Goal: Information Seeking & Learning: Check status

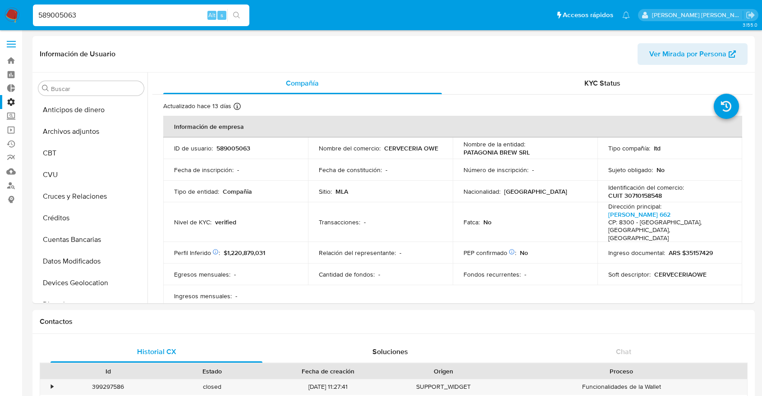
select select "10"
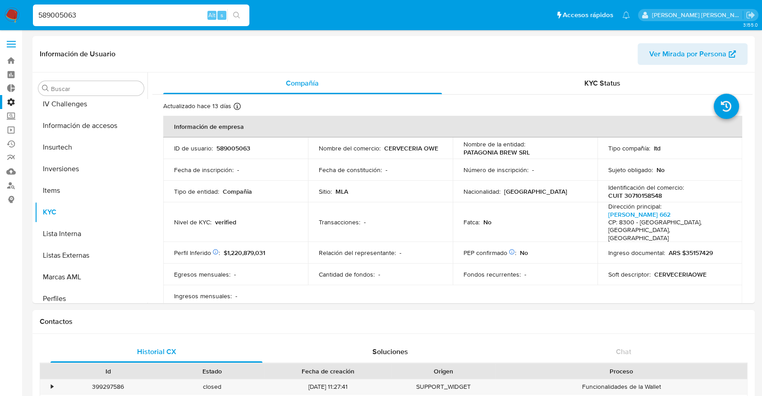
drag, startPoint x: 26, startPoint y: 5, endPoint x: -11, endPoint y: 7, distance: 37.1
paste input "99255688"
type input "599255688"
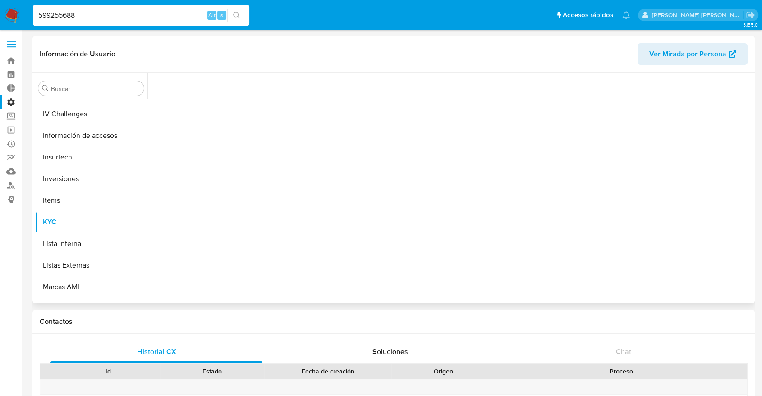
scroll to position [424, 0]
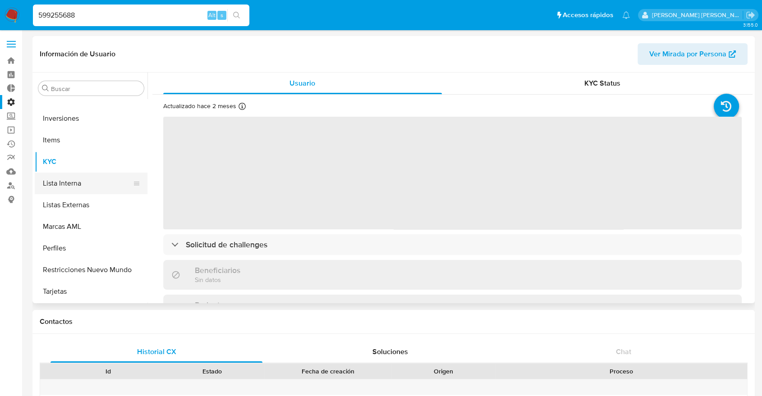
select select "10"
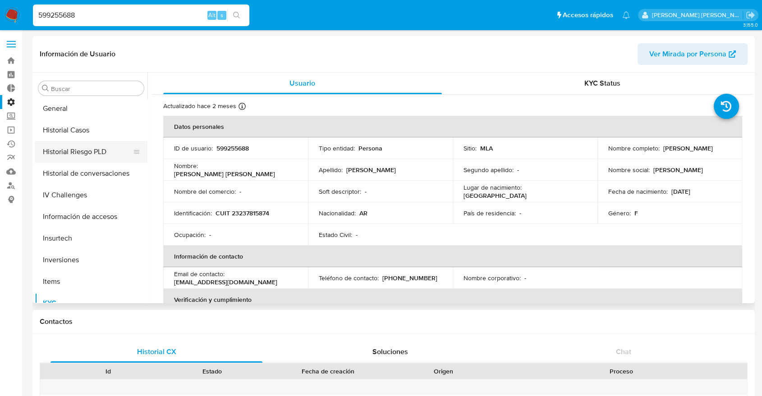
scroll to position [274, 0]
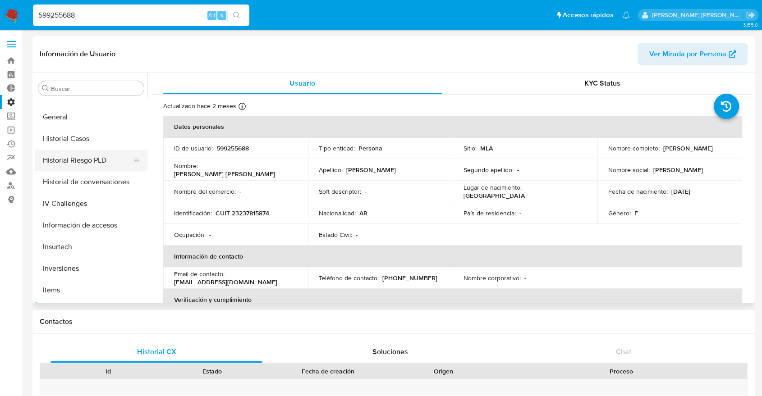
click at [78, 161] on button "Historial Riesgo PLD" at bounding box center [88, 161] width 106 height 22
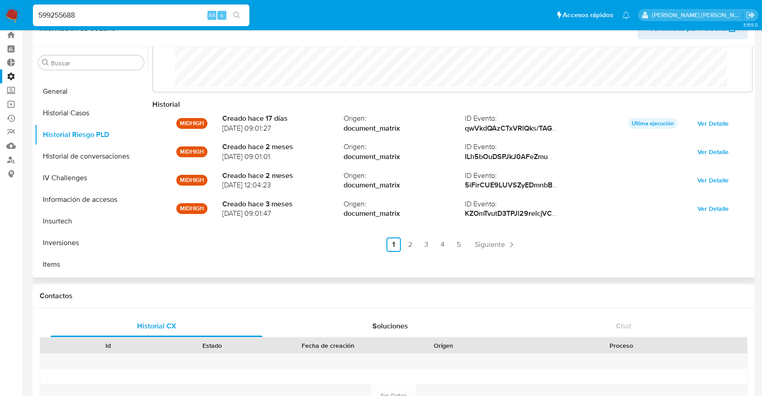
scroll to position [50, 0]
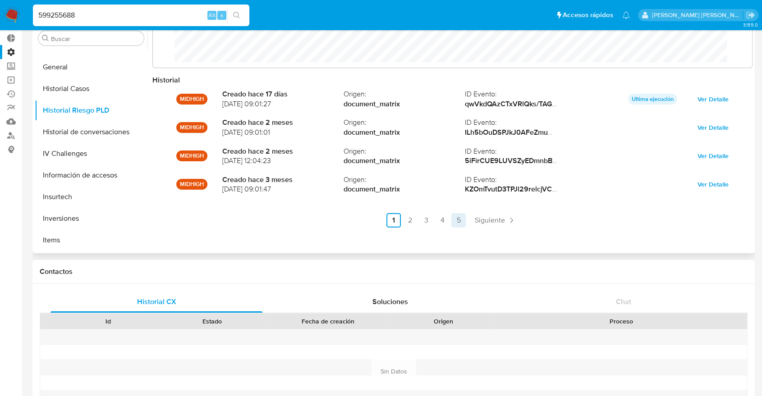
click at [458, 222] on link "5" at bounding box center [458, 220] width 14 height 14
drag, startPoint x: 107, startPoint y: 16, endPoint x: 8, endPoint y: 9, distance: 100.0
click at [11, 8] on nav "Pausado Ver notificaciones 599255688 Alt s Accesos rápidos Presiona las siguien…" at bounding box center [381, 15] width 762 height 30
click at [127, 8] on div "599255688 Alt s" at bounding box center [141, 16] width 216 height 22
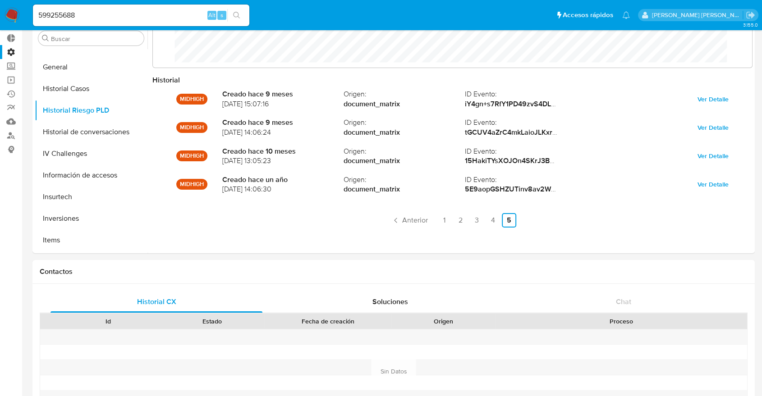
click at [86, 9] on div "599255688 Alt s" at bounding box center [141, 16] width 216 height 22
click at [56, 14] on input "599255688" at bounding box center [141, 15] width 216 height 12
paste input "399886886"
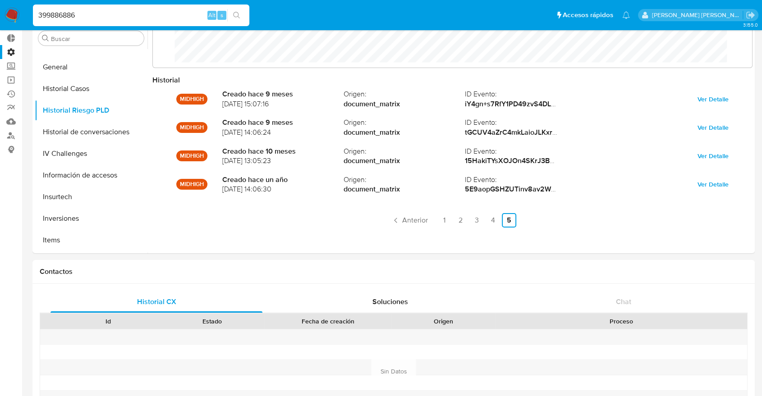
type input "399886886"
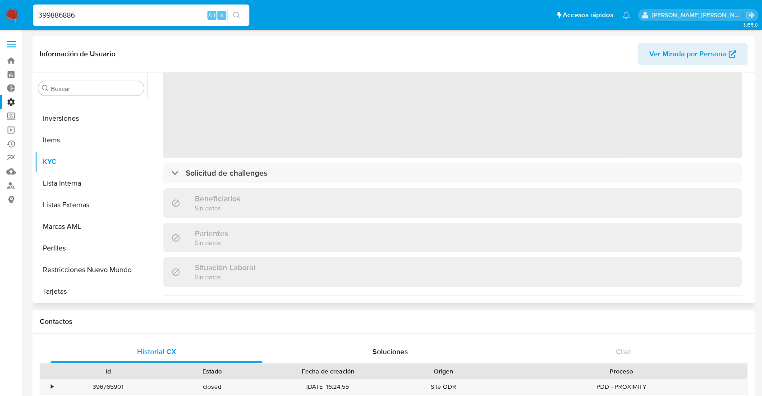
scroll to position [80, 0]
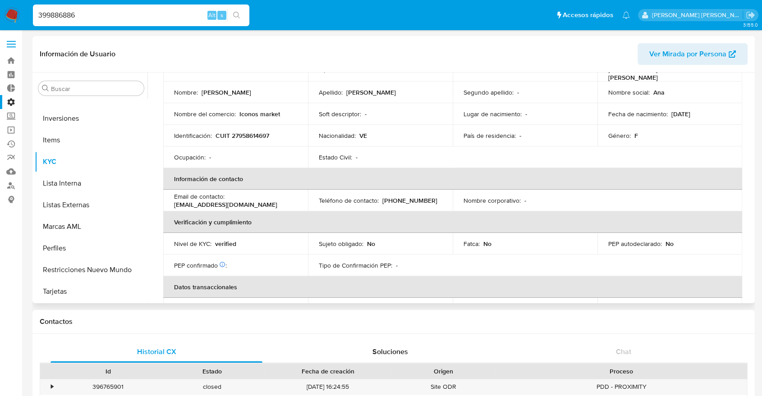
select select "10"
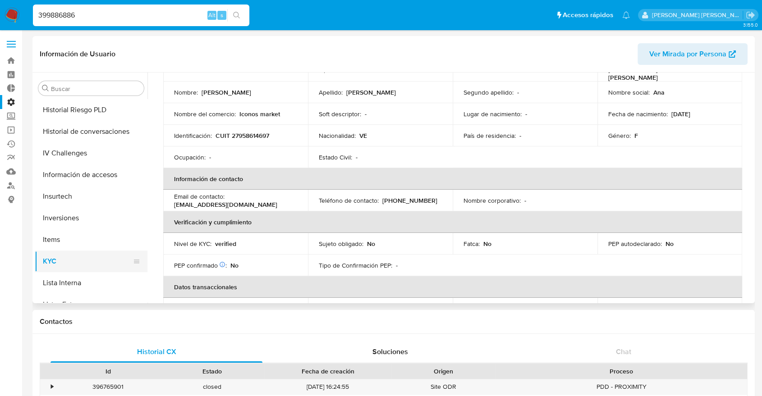
scroll to position [322, 0]
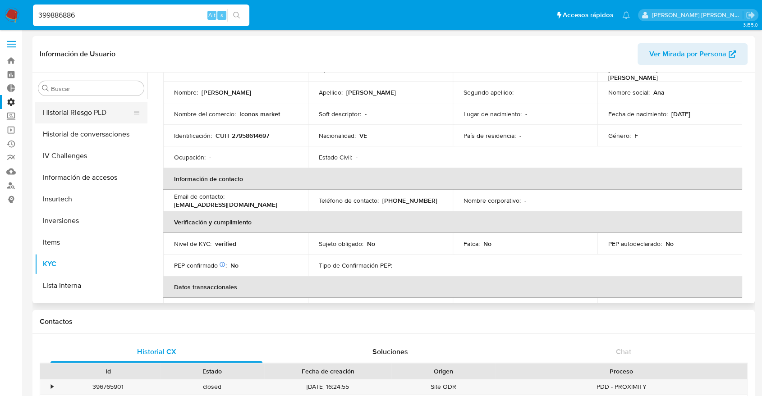
click at [61, 111] on button "Historial Riesgo PLD" at bounding box center [88, 113] width 106 height 22
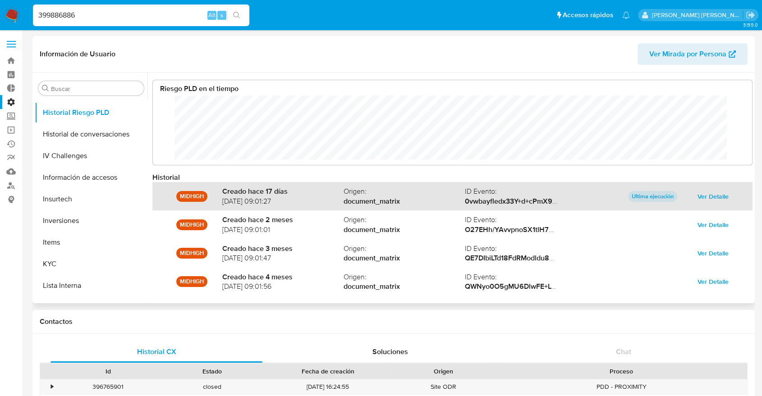
scroll to position [47, 0]
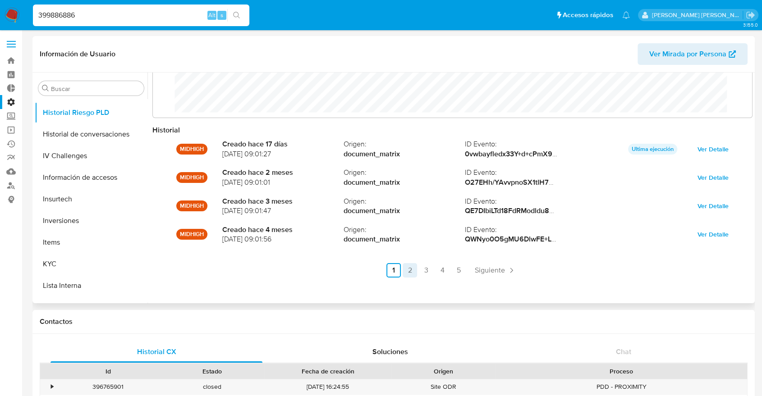
click at [411, 268] on link "2" at bounding box center [410, 270] width 14 height 14
click at [444, 272] on link "3" at bounding box center [450, 270] width 14 height 14
click at [468, 274] on link "4" at bounding box center [467, 270] width 14 height 14
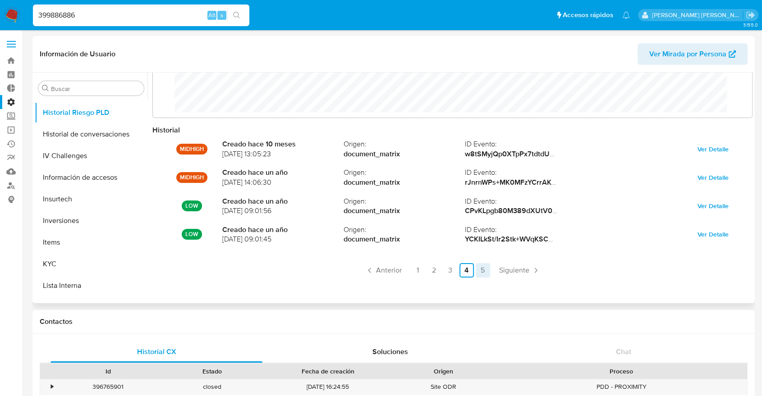
click at [478, 273] on link "5" at bounding box center [483, 270] width 14 height 14
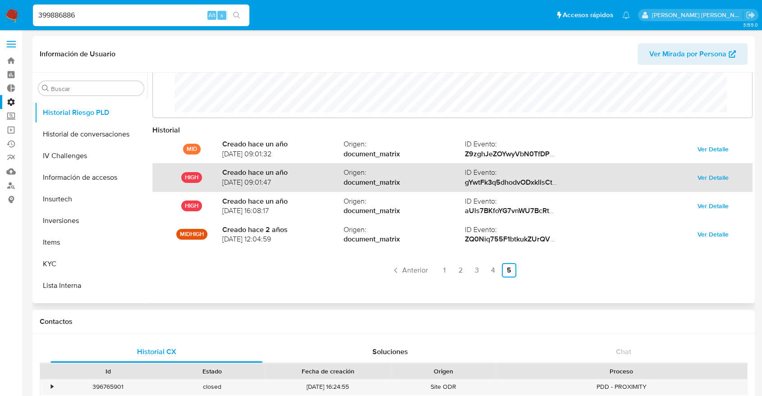
click at [713, 179] on span "Ver Detalle" at bounding box center [713, 177] width 31 height 13
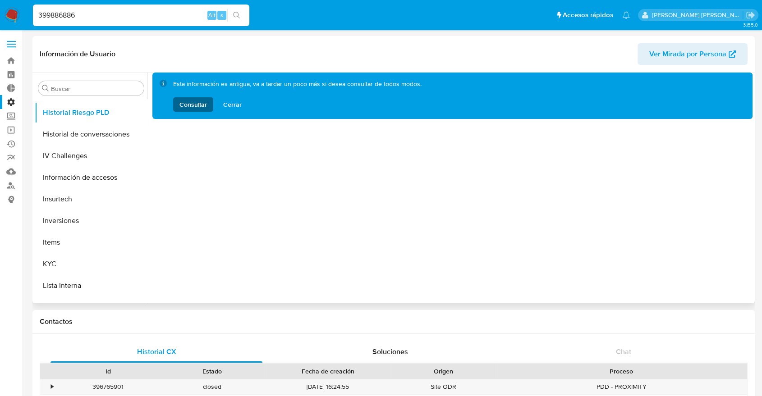
click at [187, 104] on span "Consultar" at bounding box center [193, 104] width 28 height 14
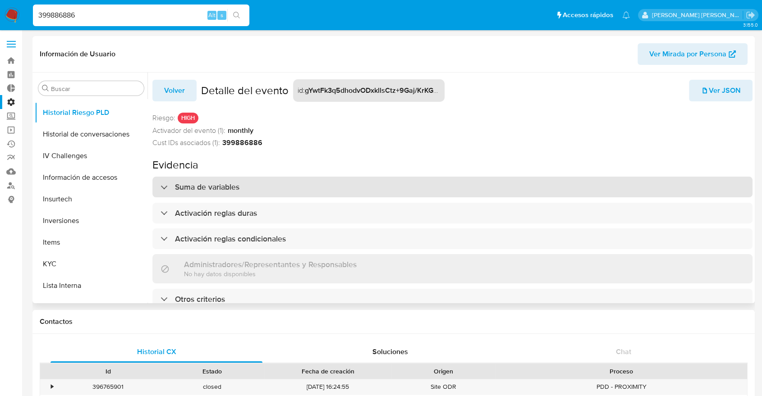
click at [212, 187] on h3 "Suma de variables" at bounding box center [207, 187] width 64 height 10
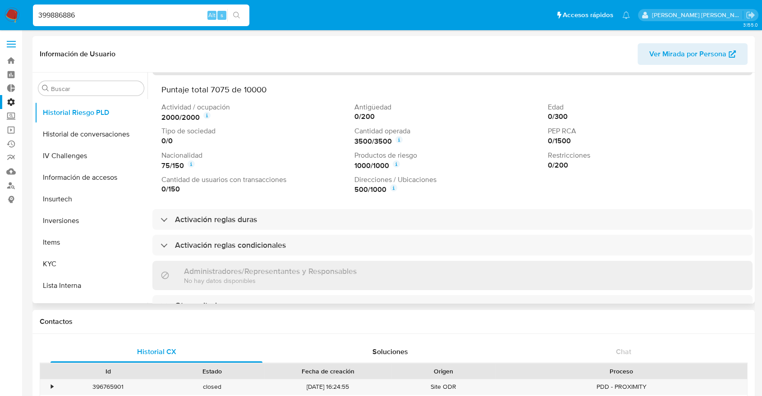
scroll to position [133, 0]
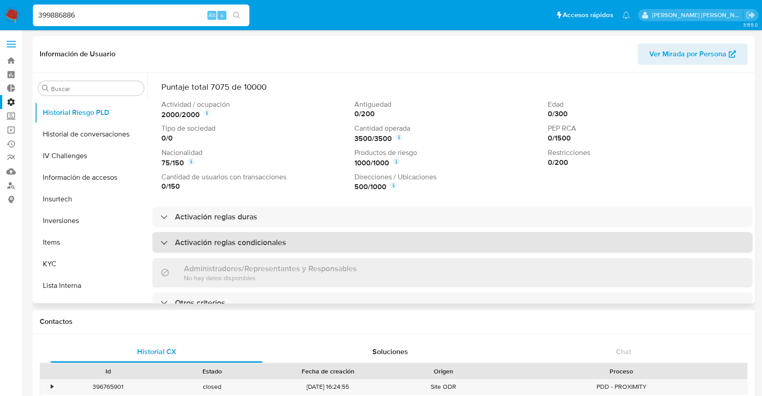
click at [272, 238] on h3 "Activación reglas condicionales" at bounding box center [230, 243] width 111 height 10
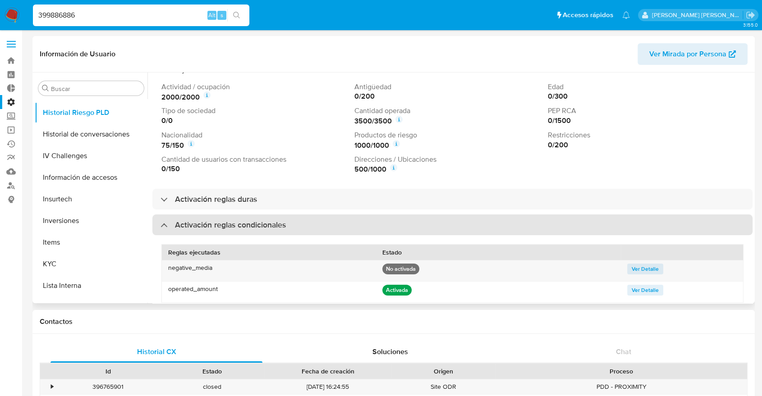
click at [242, 221] on h3 "Activación reglas condicionales" at bounding box center [230, 225] width 111 height 10
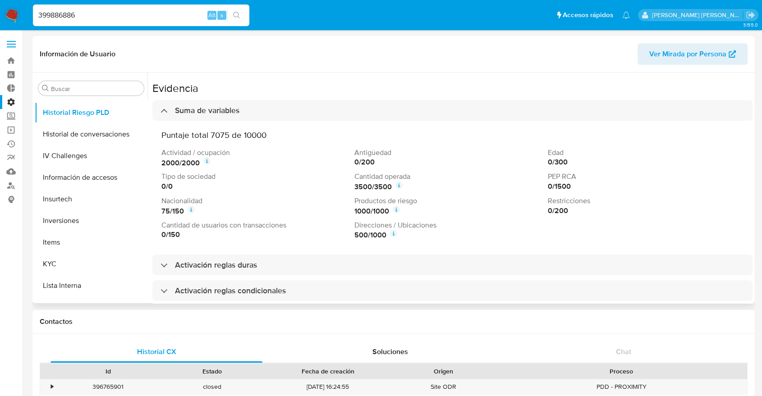
scroll to position [76, 0]
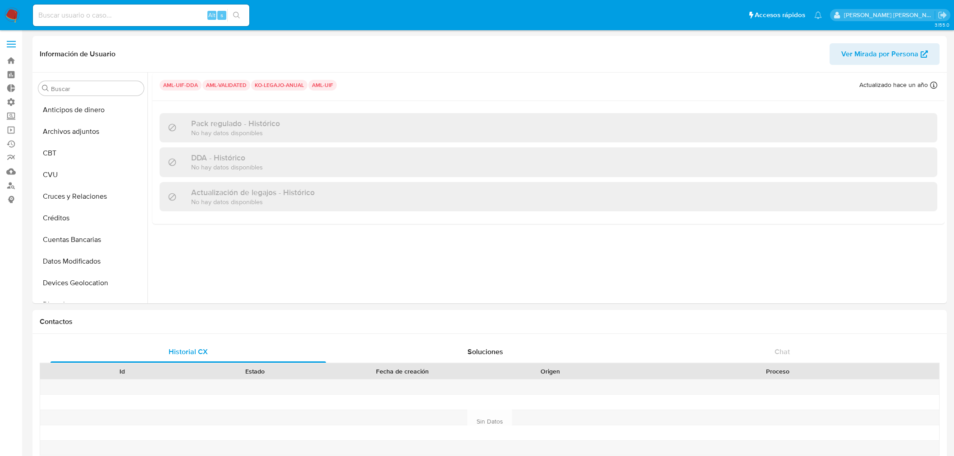
select select "10"
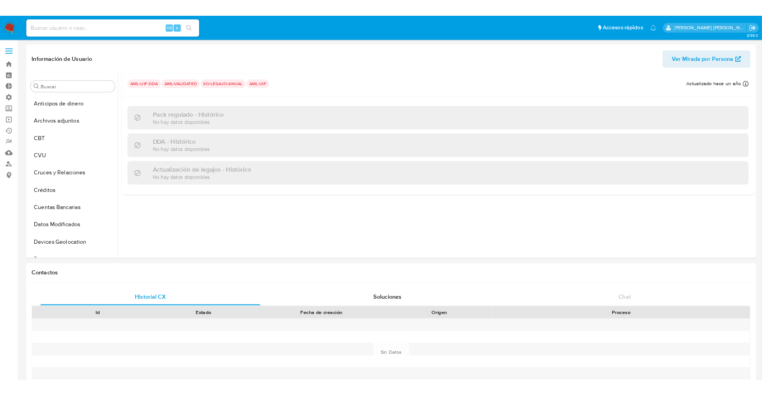
scroll to position [224, 0]
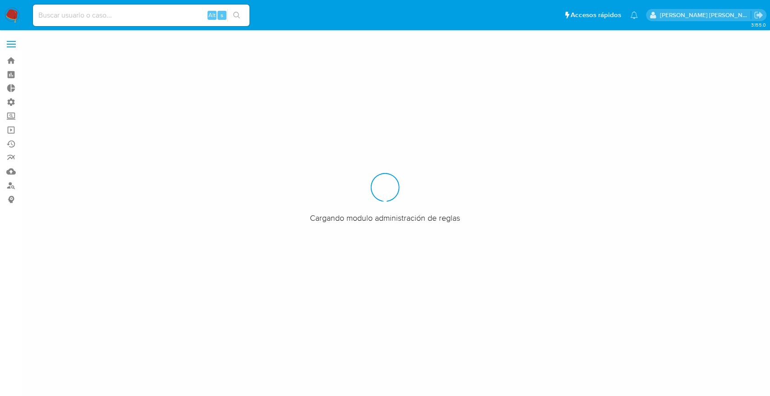
click at [90, 14] on input at bounding box center [141, 15] width 216 height 12
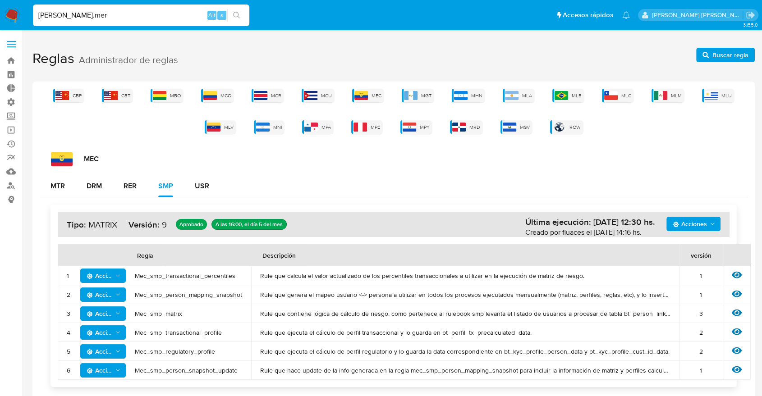
type input "medrano.mer"
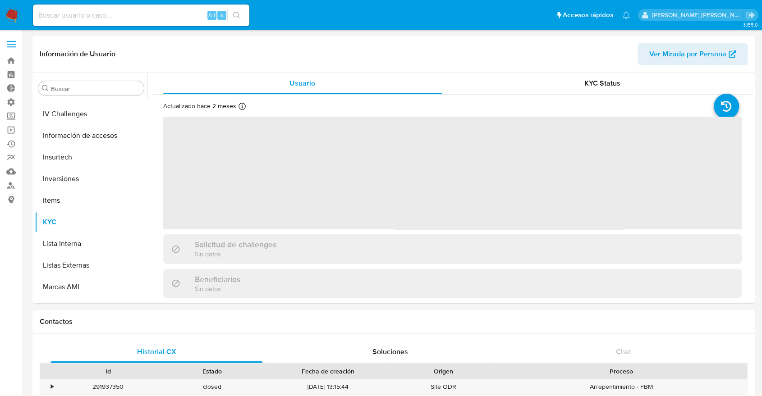
scroll to position [424, 0]
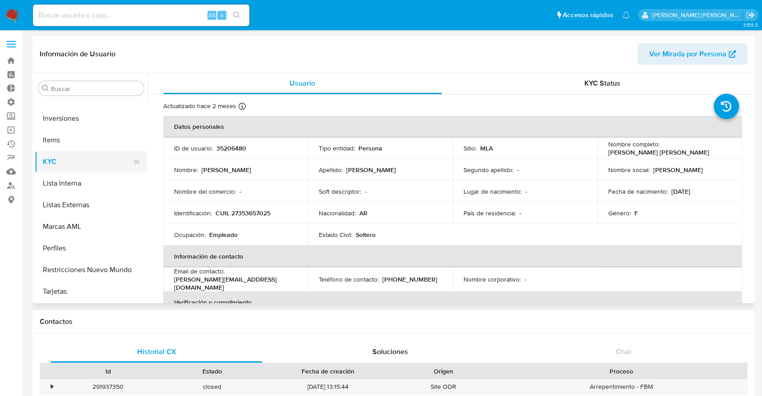
select select "10"
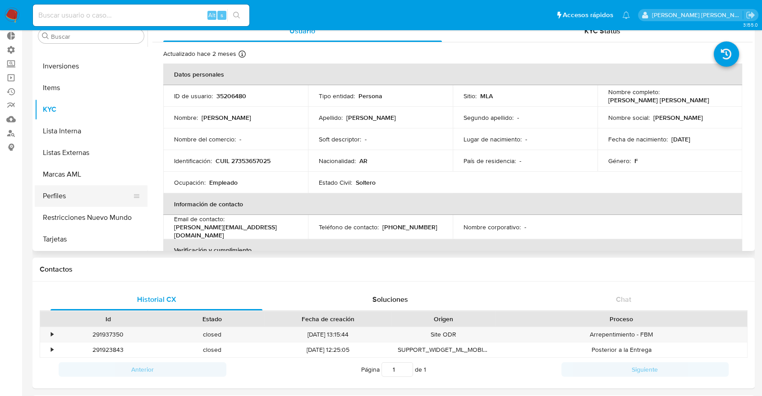
click at [79, 188] on button "Perfiles" at bounding box center [88, 196] width 106 height 22
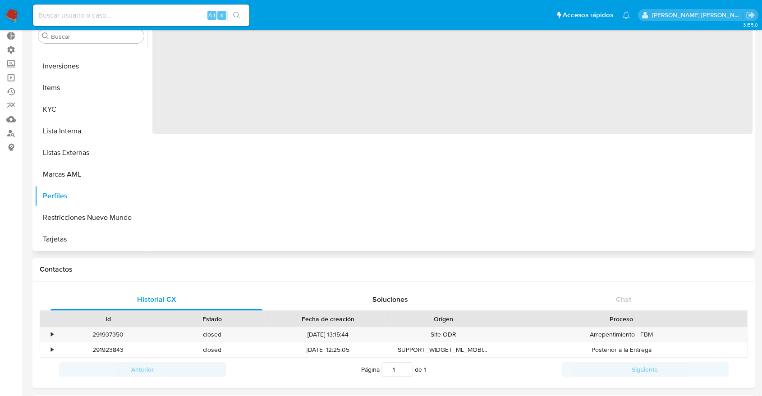
scroll to position [0, 0]
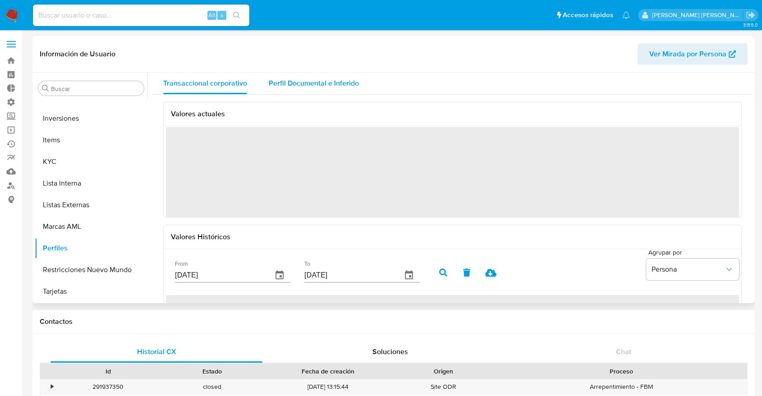
click at [296, 83] on span "Perfil Documental e Inferido" at bounding box center [314, 83] width 90 height 10
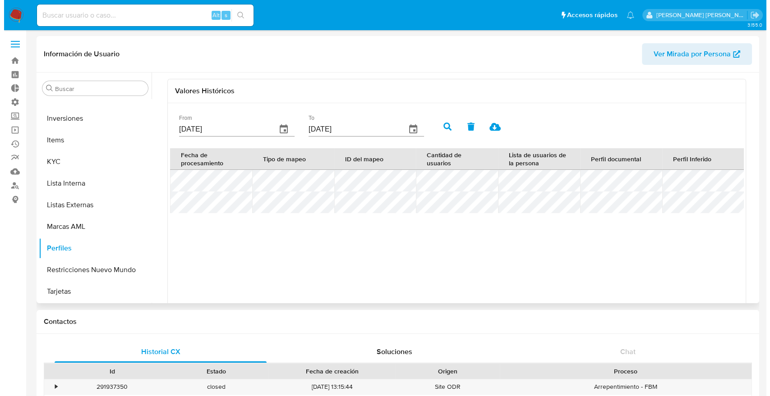
scroll to position [269, 0]
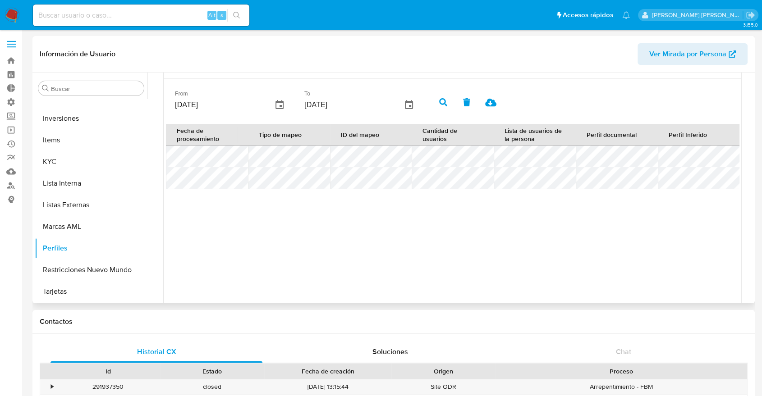
click at [278, 104] on icon "button" at bounding box center [279, 105] width 11 height 11
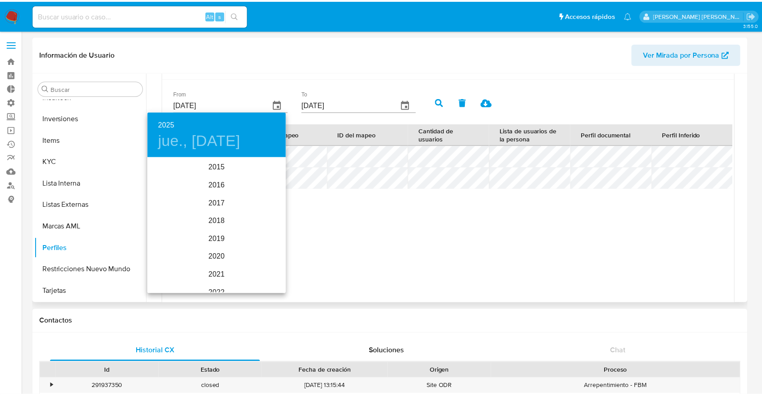
scroll to position [126, 0]
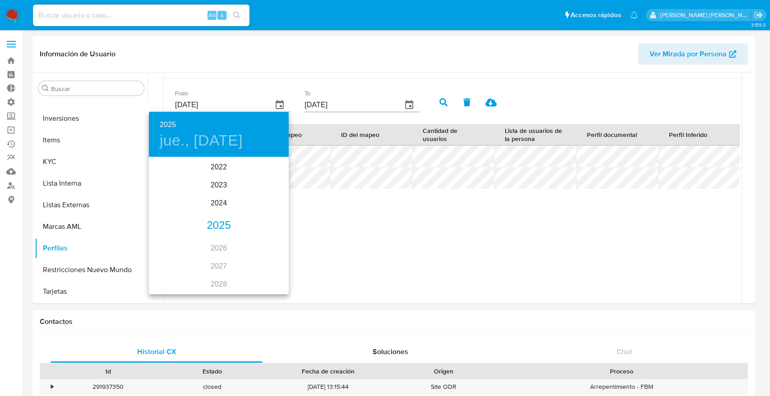
click at [212, 223] on div "2025" at bounding box center [219, 226] width 140 height 18
click at [262, 175] on div "mar." at bounding box center [265, 175] width 46 height 34
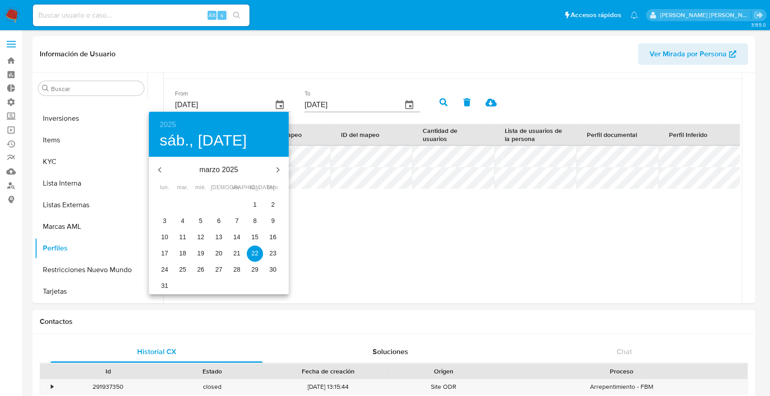
click at [253, 206] on span "1" at bounding box center [255, 204] width 16 height 9
type input "01/03/2025"
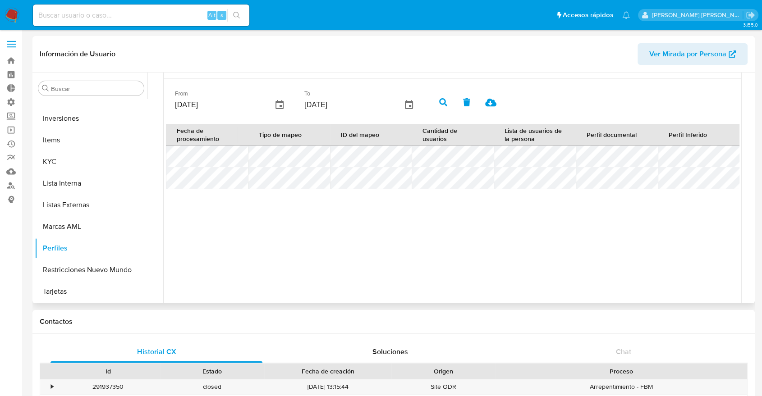
click at [442, 100] on icon "button" at bounding box center [443, 102] width 8 height 8
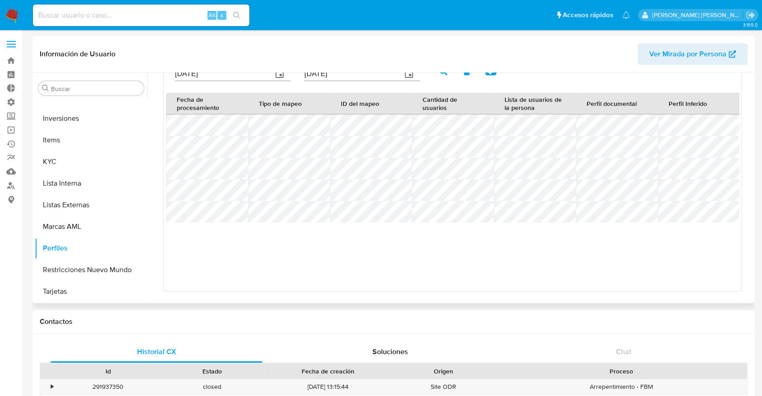
scroll to position [308, 0]
